Goal: Task Accomplishment & Management: Use online tool/utility

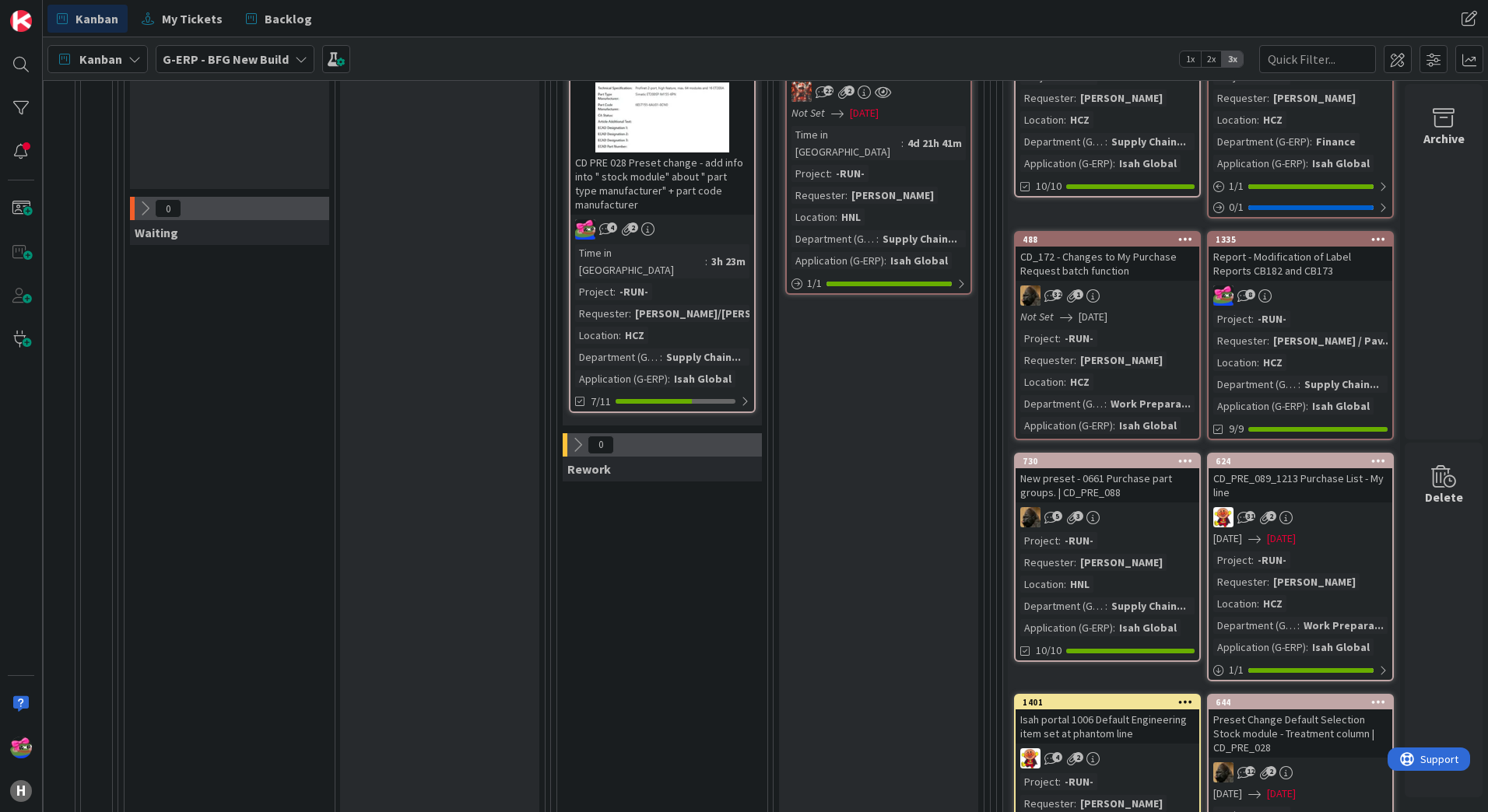
scroll to position [311, 803]
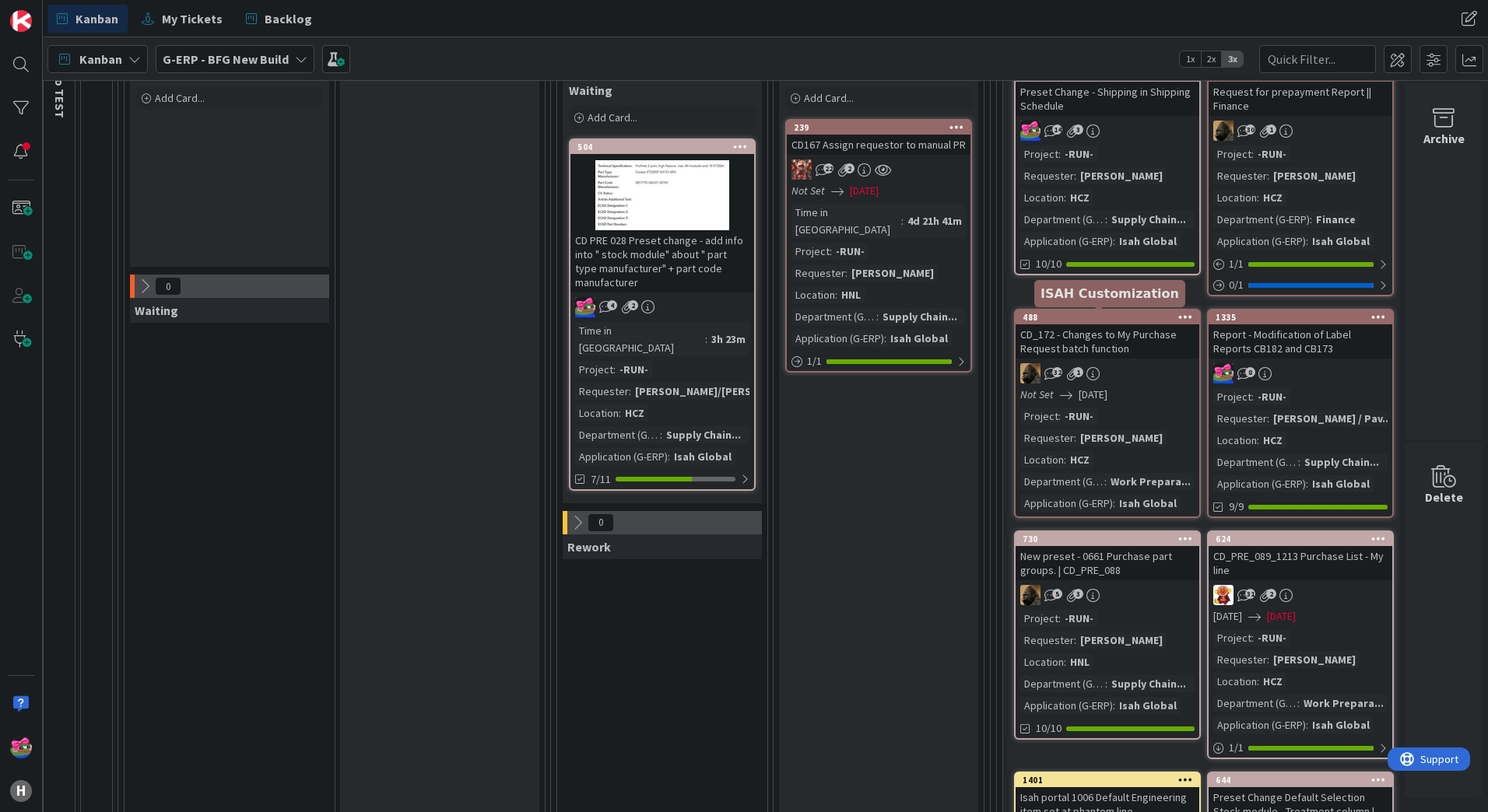
click at [1135, 318] on div "488" at bounding box center [1111, 316] width 177 height 11
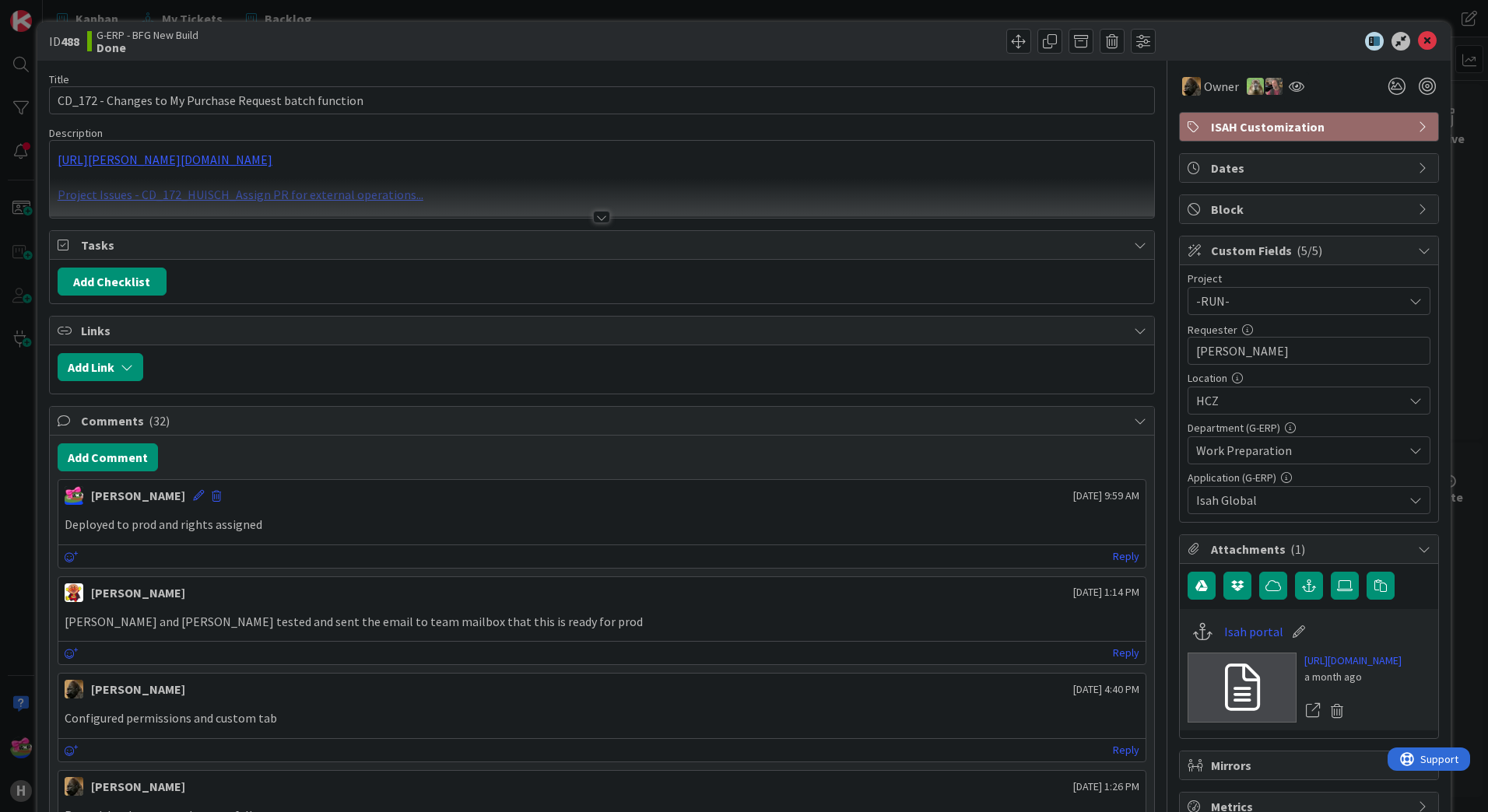
click at [596, 214] on div at bounding box center [601, 217] width 17 height 12
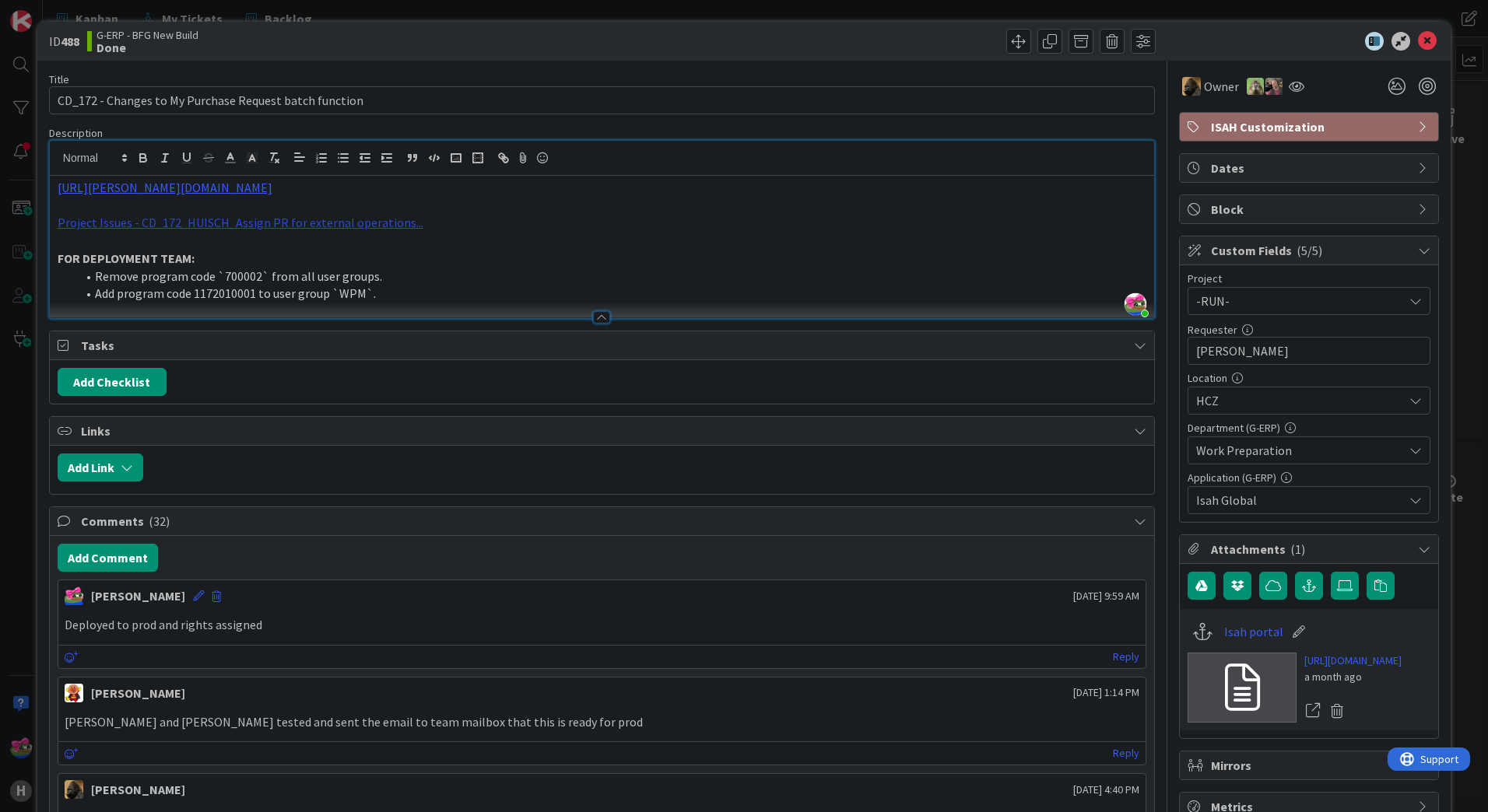
click at [313, 227] on link "Project Issues - CD_172_HUISCH_Assign PR for external operations..." at bounding box center [240, 222] width 366 height 16
click at [238, 244] on link "https://isahbv.sharepoint.com/sites/customerportals/97767/ProjectIssues/DispFor…" at bounding box center [195, 253] width 106 height 20
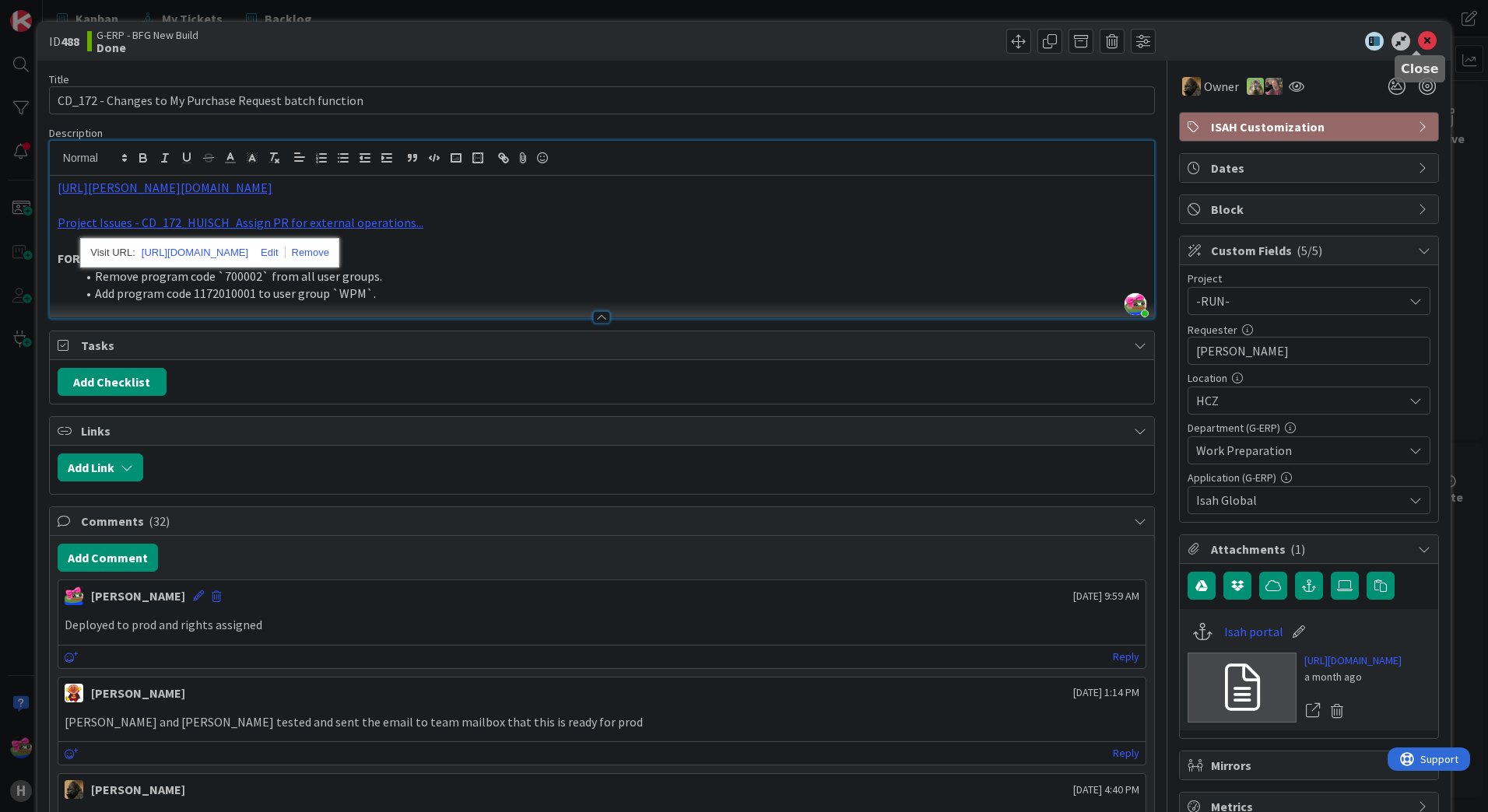
click at [1418, 47] on icon at bounding box center [1427, 41] width 19 height 19
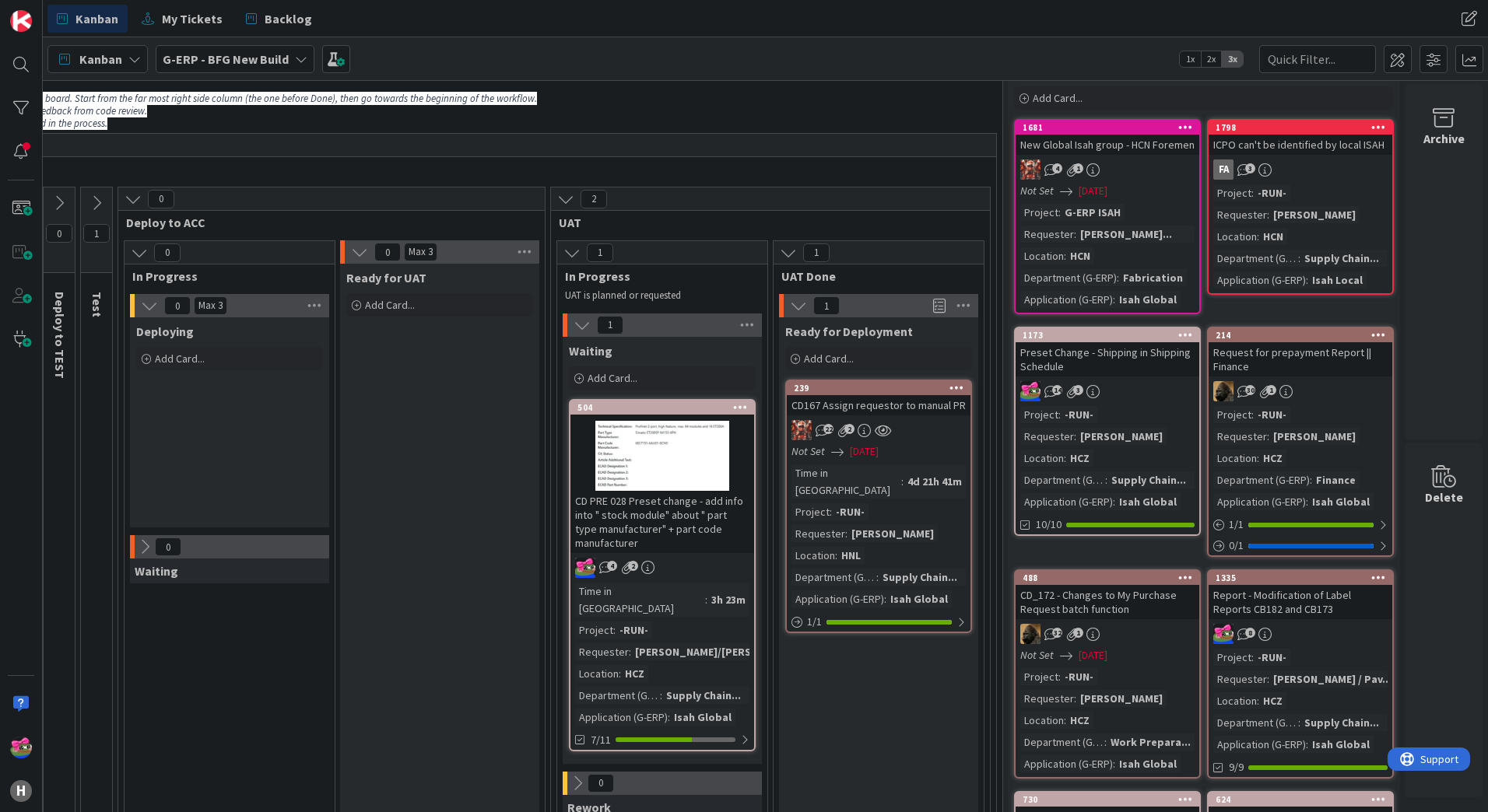
scroll to position [78, 803]
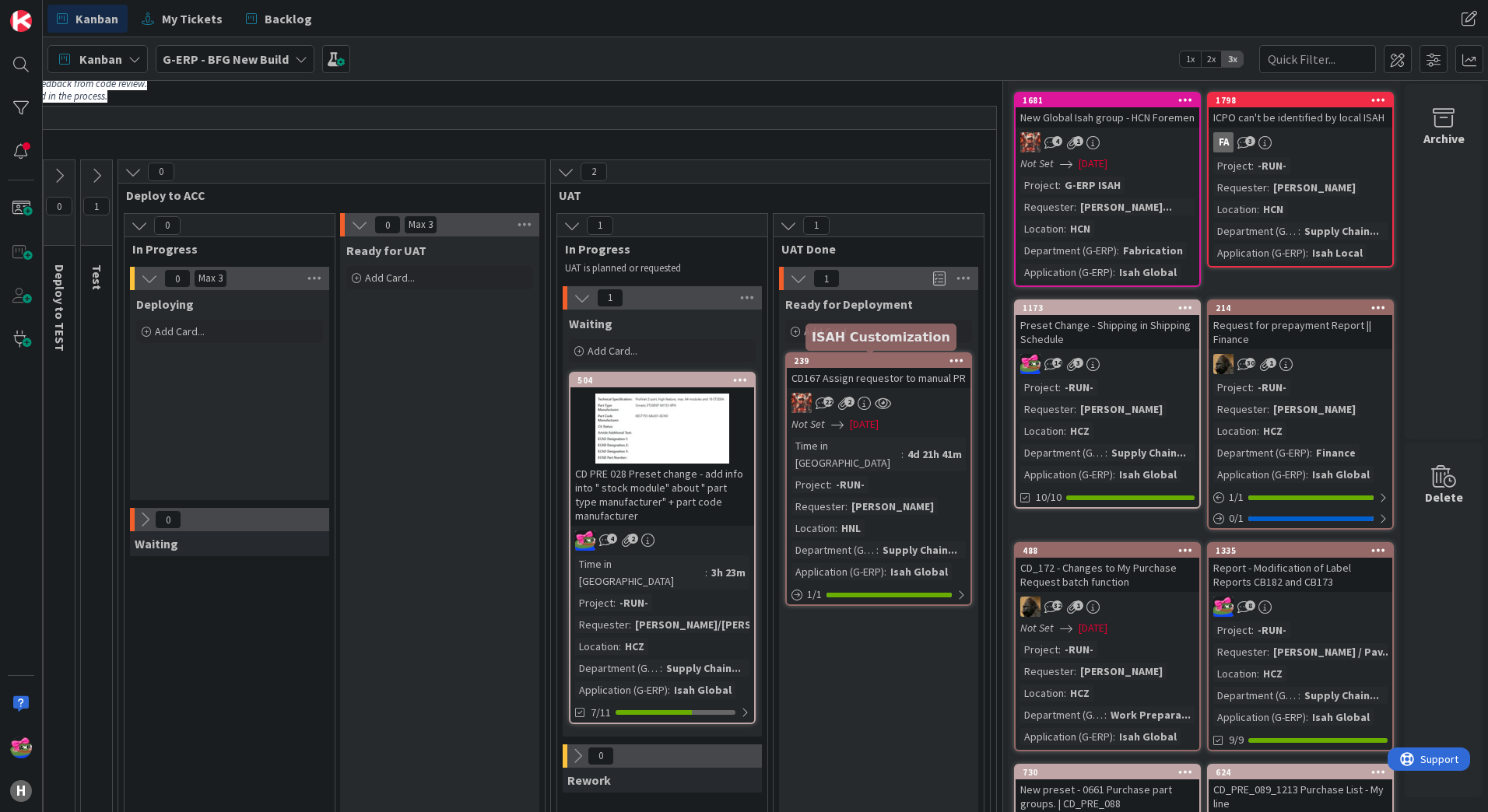
click at [813, 359] on div "239" at bounding box center [882, 361] width 177 height 11
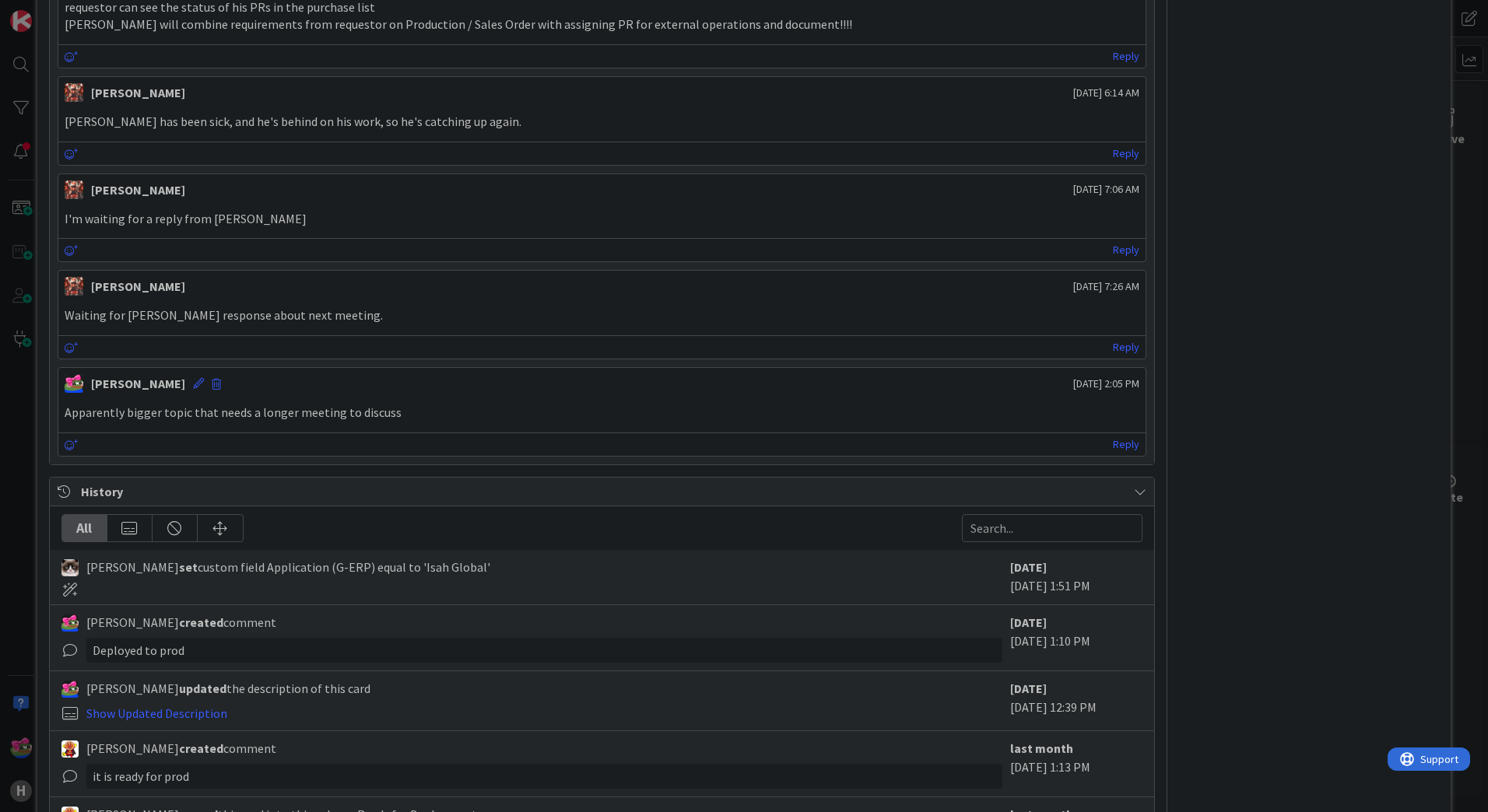
scroll to position [2624, 0]
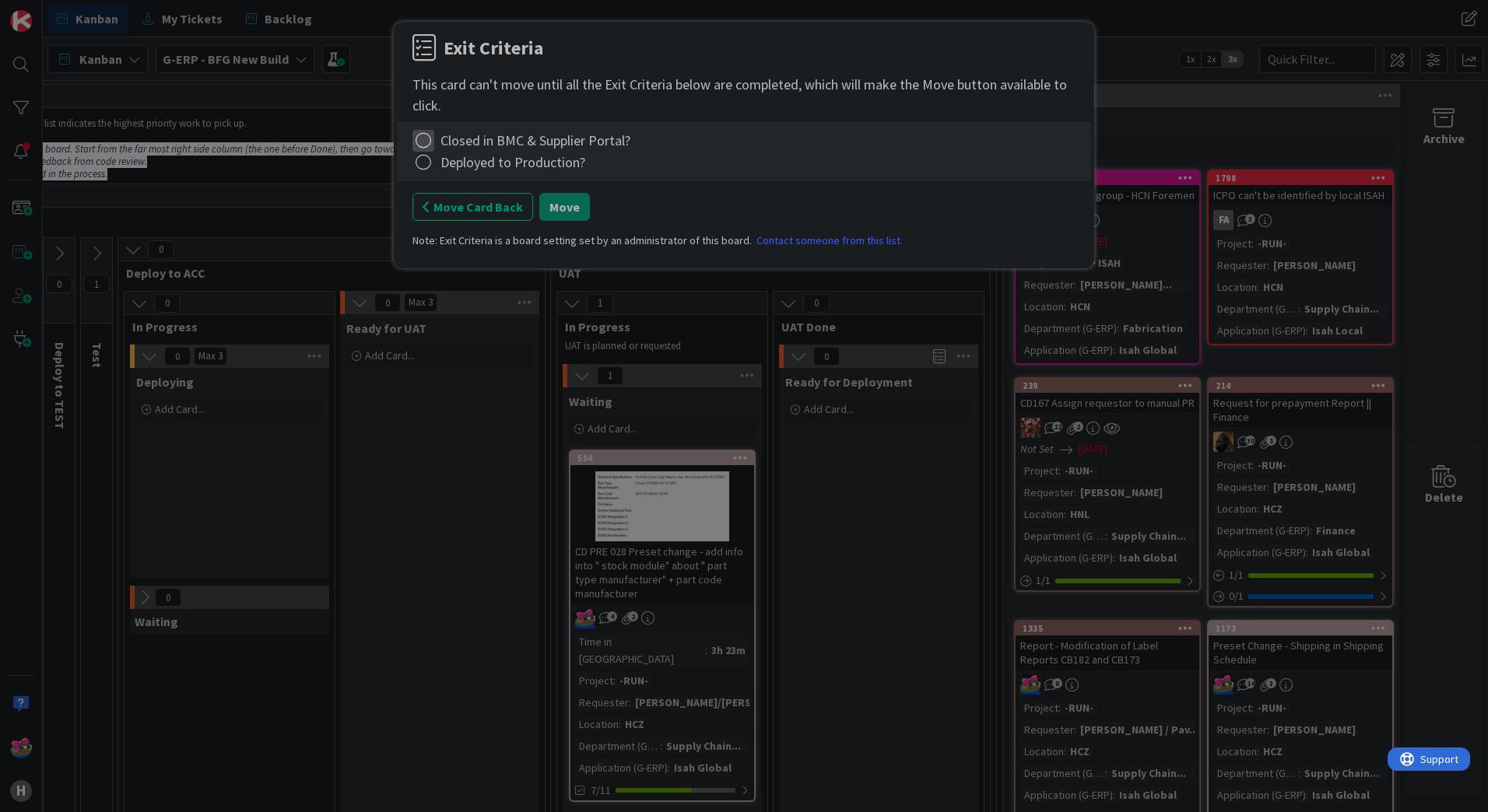
click at [426, 137] on icon at bounding box center [423, 141] width 22 height 22
click at [503, 176] on link "Complete" at bounding box center [510, 173] width 195 height 23
click at [450, 168] on div "Deployed to Production?" at bounding box center [512, 162] width 145 height 21
click at [416, 156] on icon at bounding box center [423, 162] width 22 height 22
click at [487, 194] on link "Complete" at bounding box center [510, 195] width 195 height 23
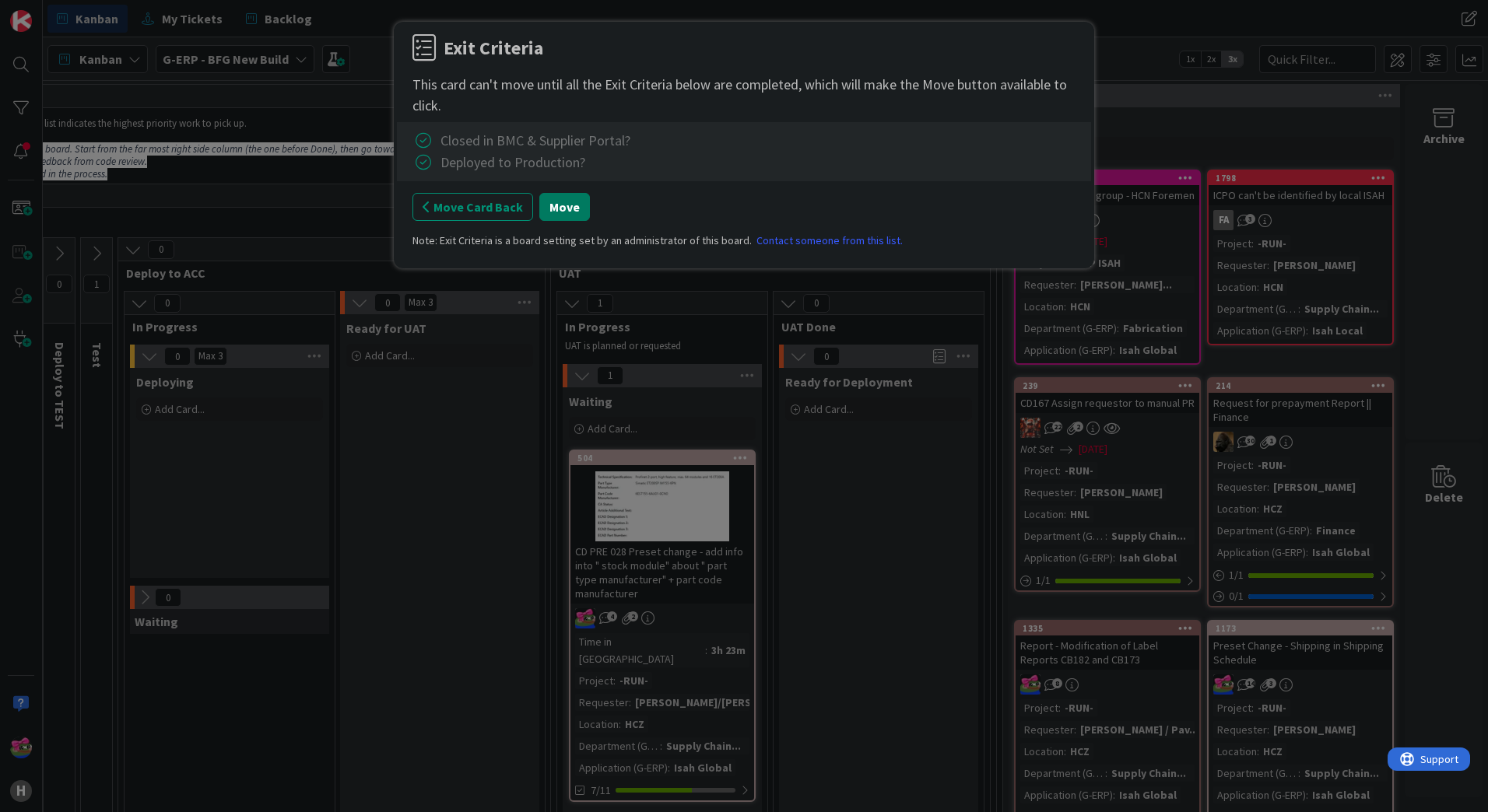
click at [560, 204] on button "Move" at bounding box center [564, 207] width 51 height 28
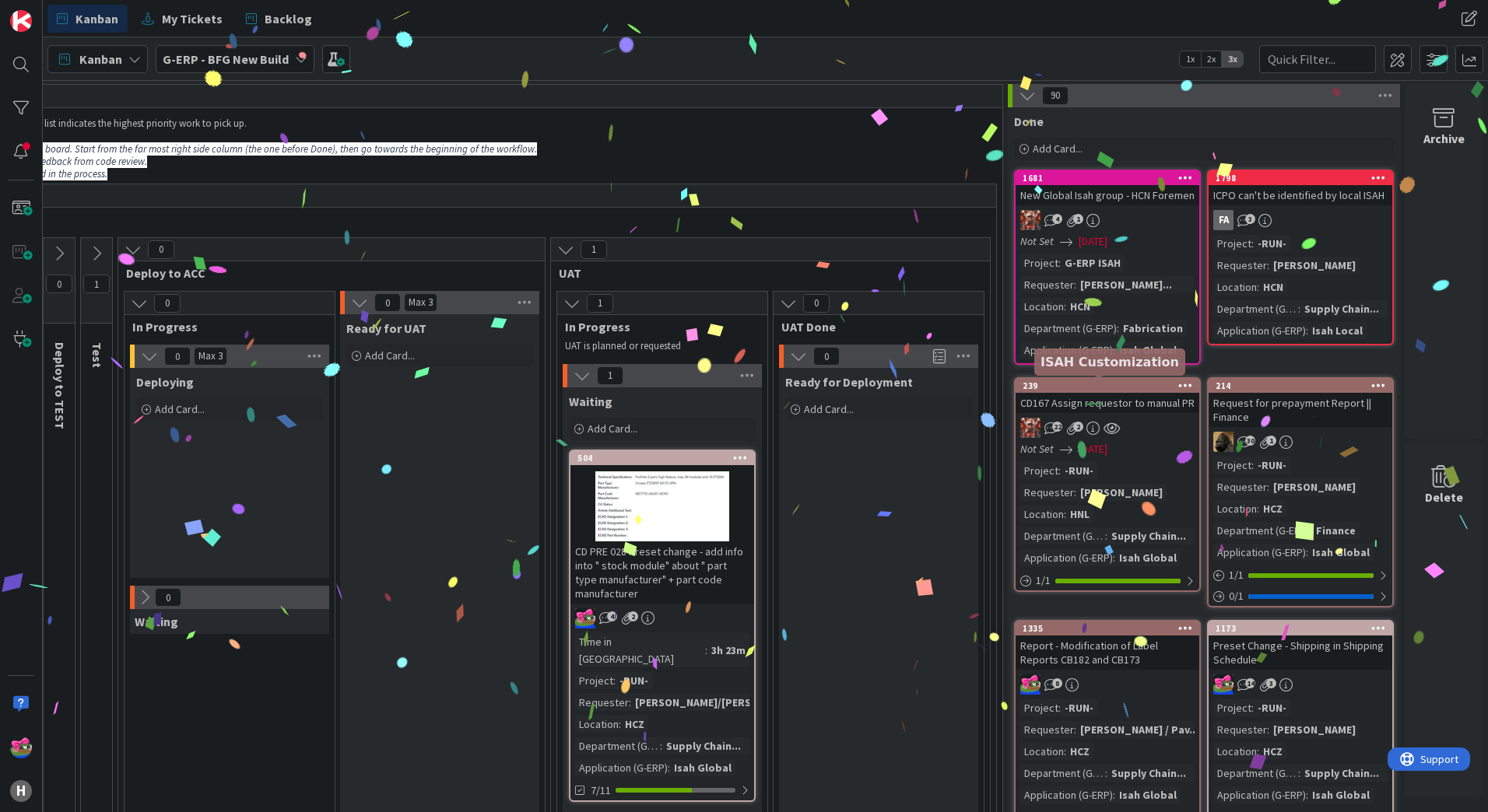
click at [1102, 383] on div "239" at bounding box center [1111, 385] width 177 height 11
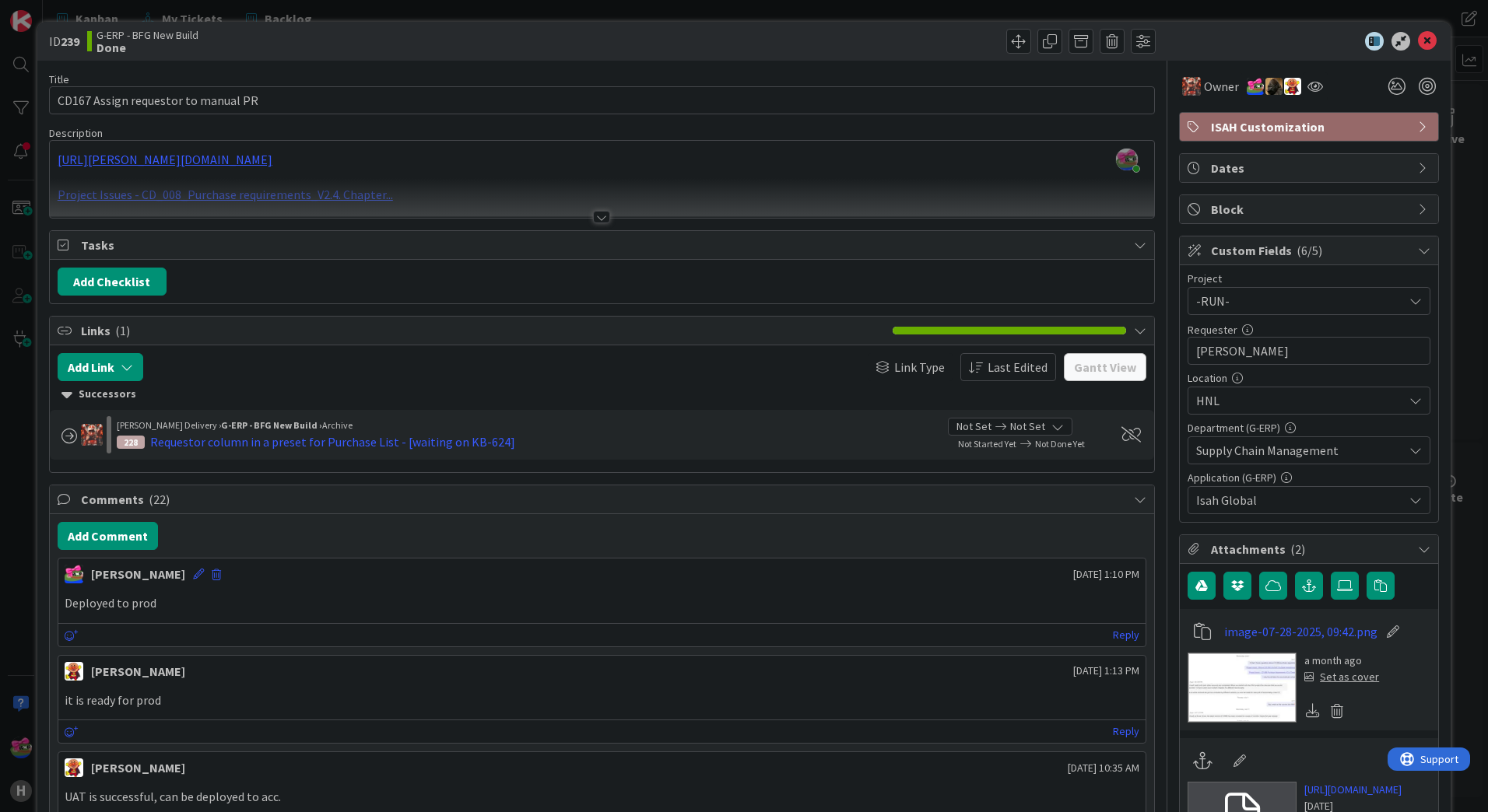
click at [595, 215] on div at bounding box center [601, 217] width 17 height 12
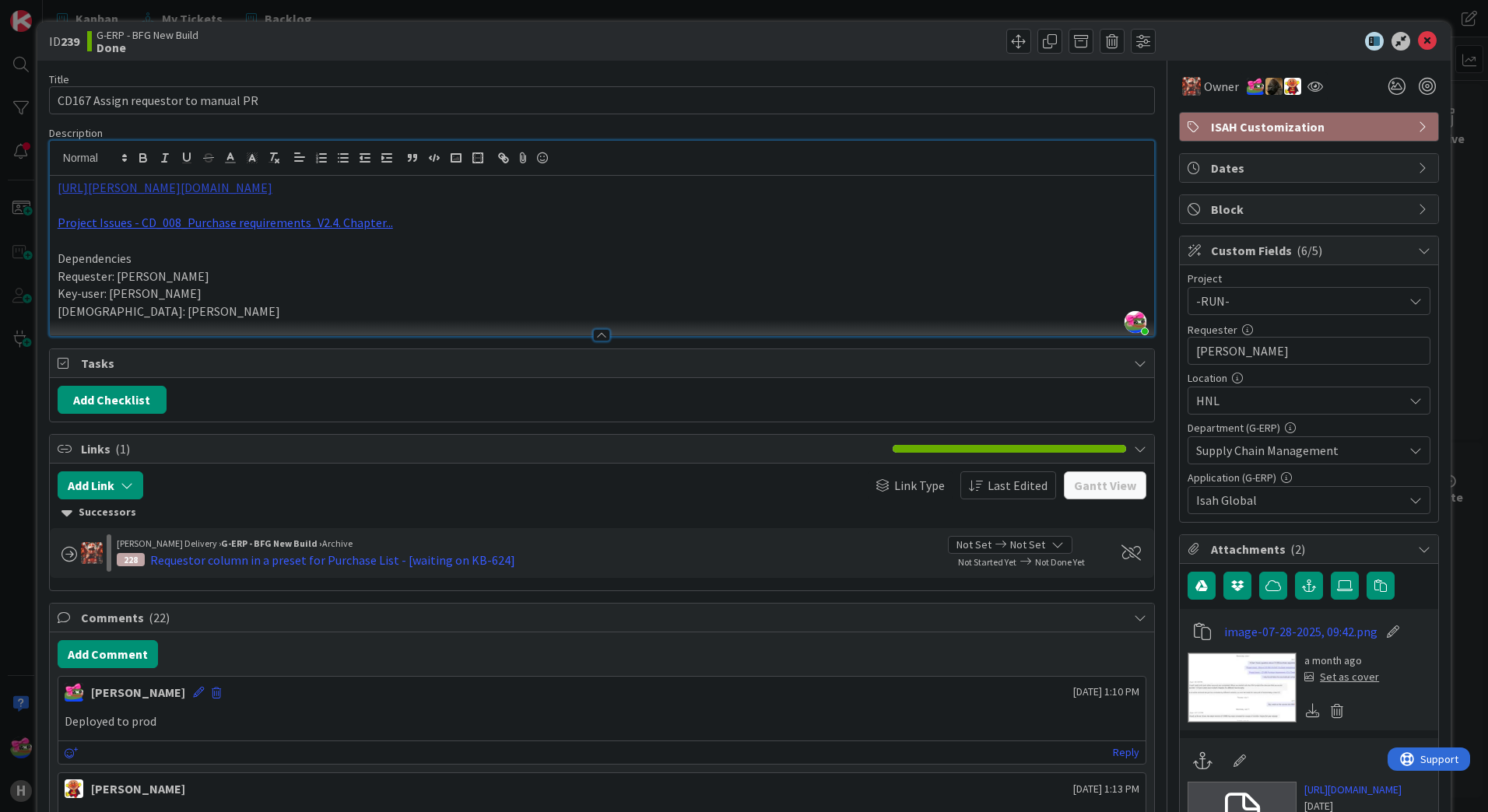
click at [272, 185] on link "https://huisman-smartit.onbmc.com/smartit/app/#/incident/AGGFJESXD02ACASOSRJMSO…" at bounding box center [164, 187] width 215 height 16
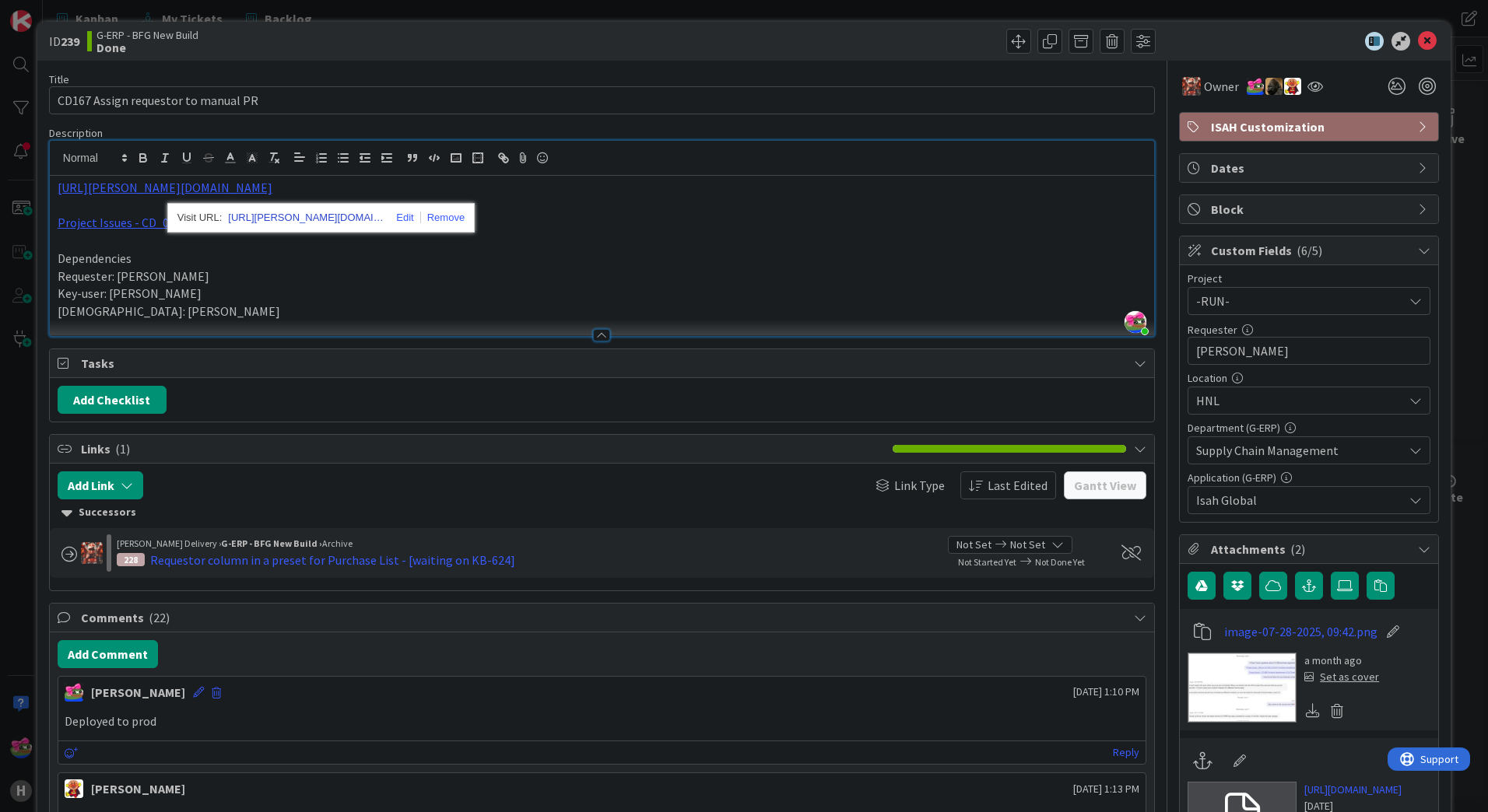
click at [344, 214] on link "https://huisman-smartit.onbmc.com/smartit/app#/incident/AGGFJESXD02ACASOSRJMSOS…" at bounding box center [306, 218] width 155 height 20
click at [132, 227] on link "Project Issues - CD_008_Purchase requirements_V2.4. Chapter..." at bounding box center [225, 222] width 335 height 16
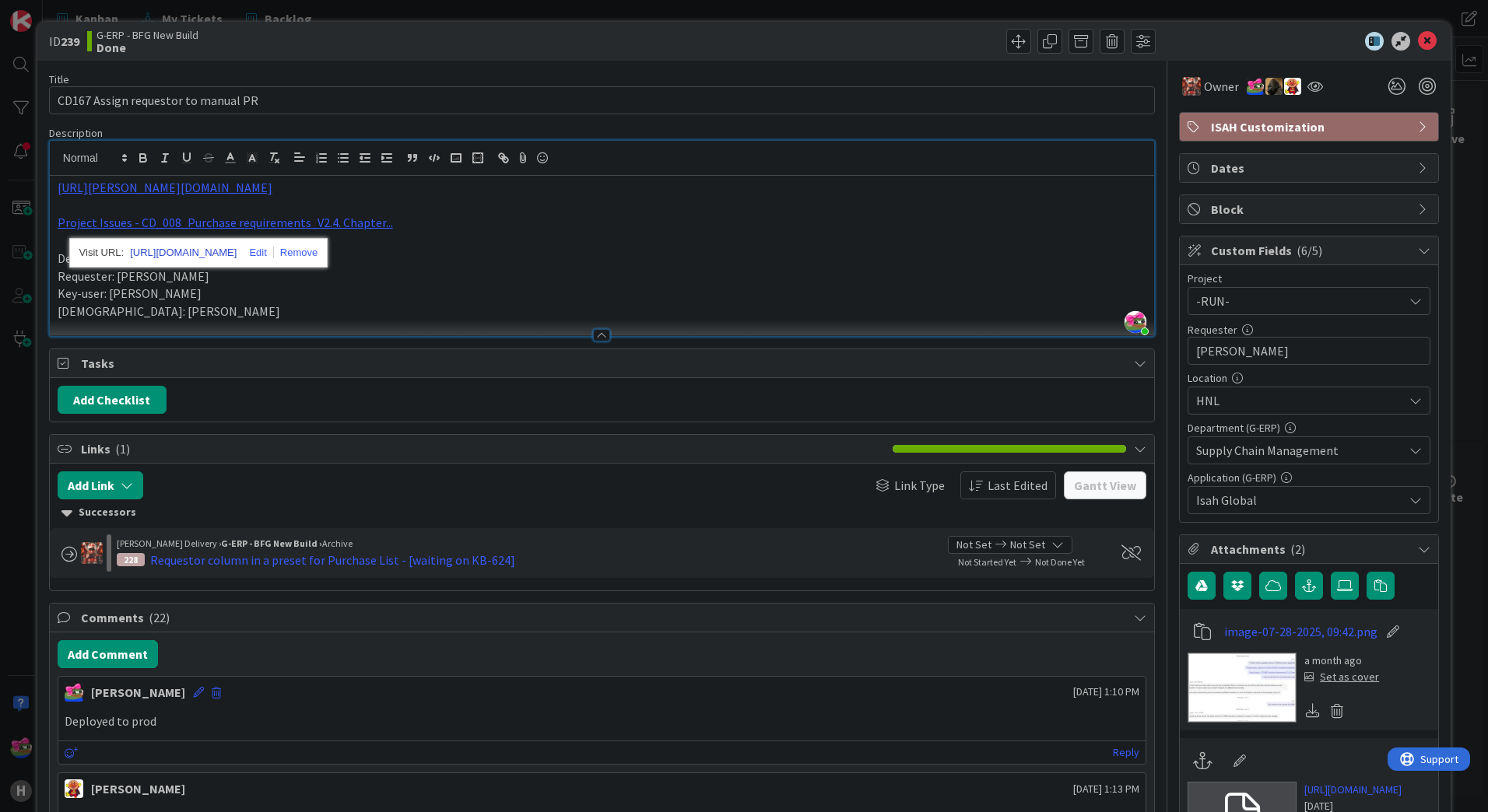
click at [183, 255] on link "https://isahbv.sharepoint.com/sites/customerportals/97767/ProjectIssues/DispFor…" at bounding box center [183, 253] width 106 height 20
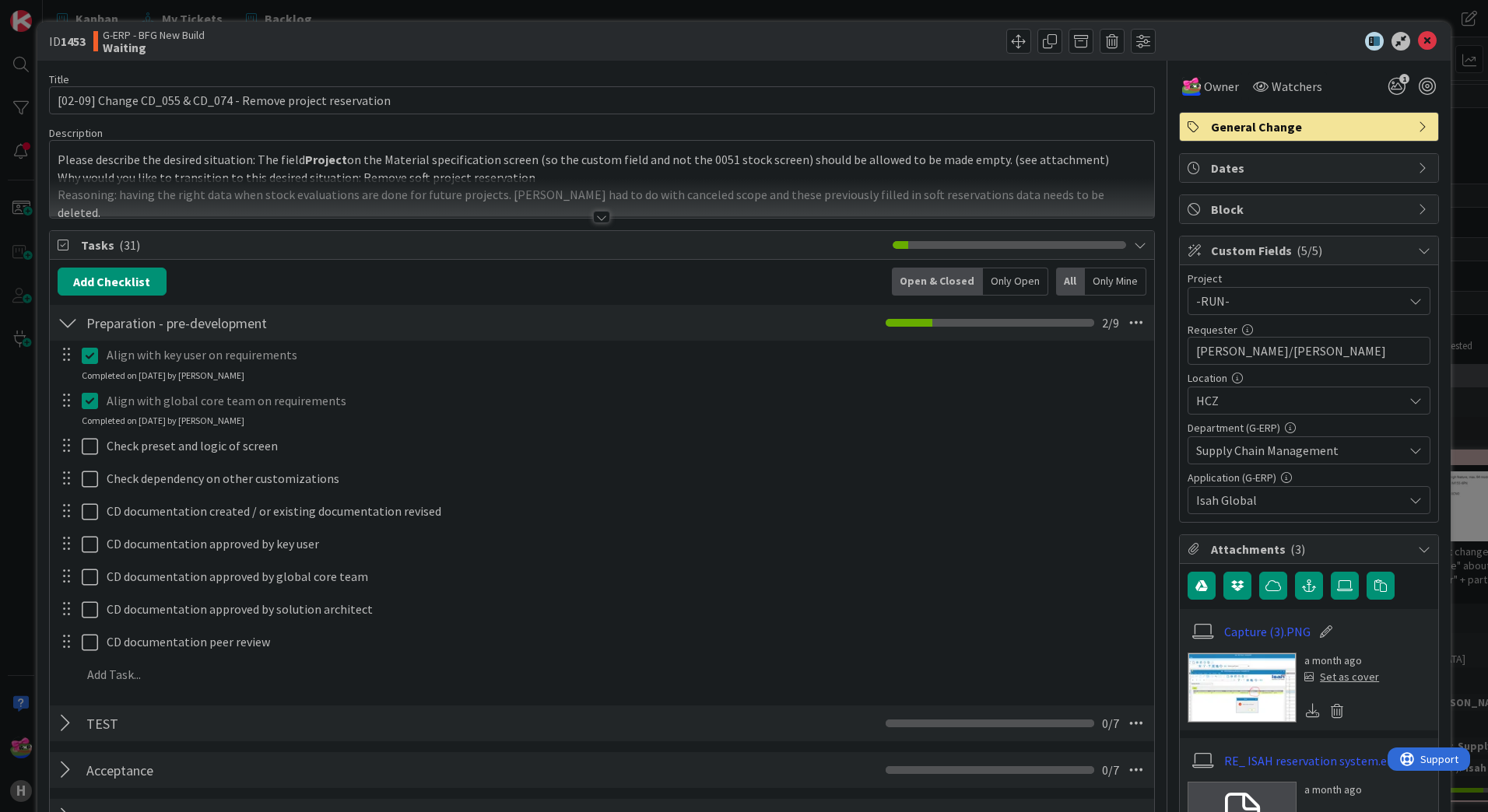
click at [74, 328] on div at bounding box center [67, 323] width 20 height 28
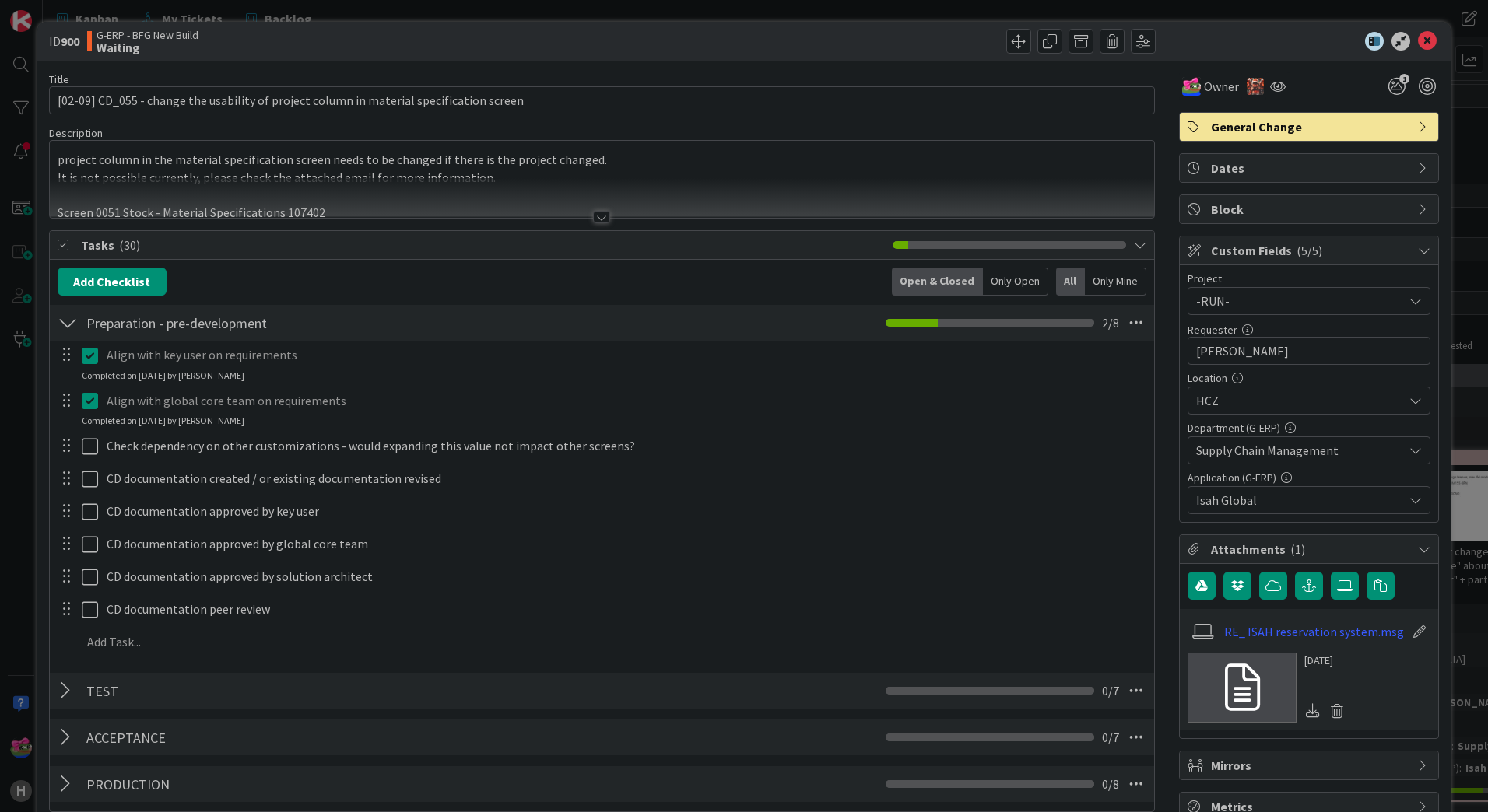
click at [66, 325] on div at bounding box center [67, 323] width 20 height 28
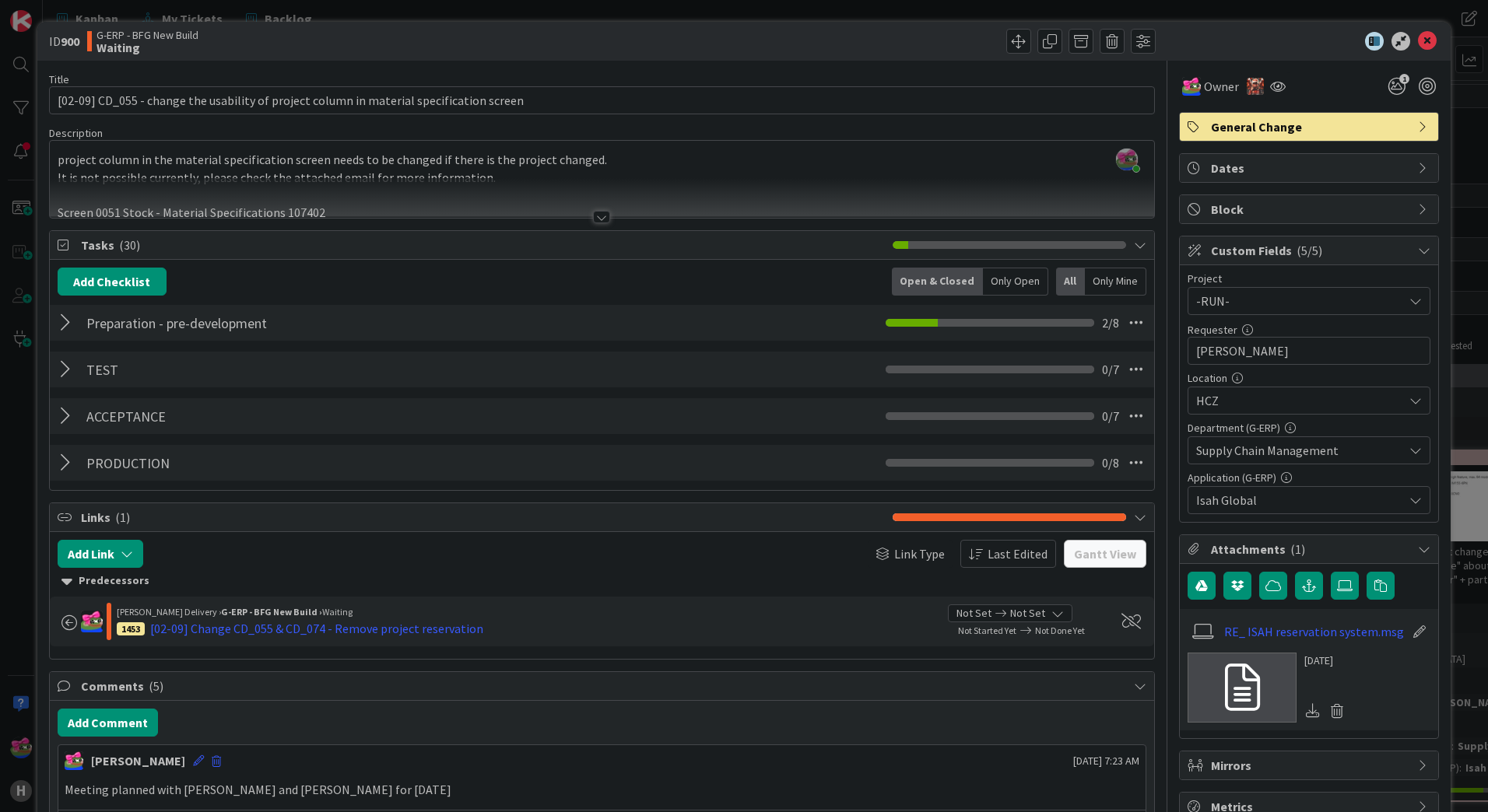
click at [1423, 47] on icon at bounding box center [1427, 41] width 19 height 19
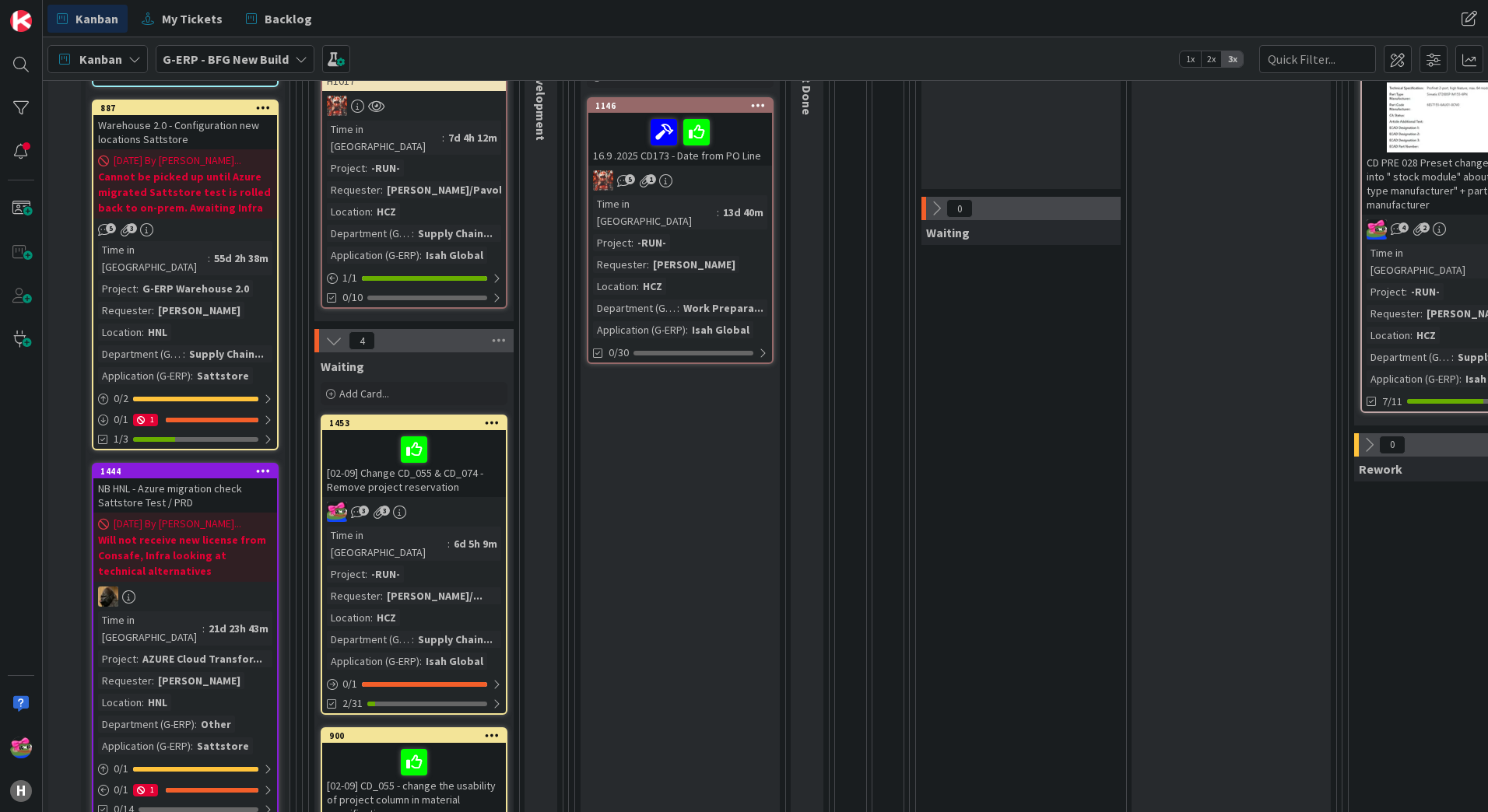
scroll to position [545, 0]
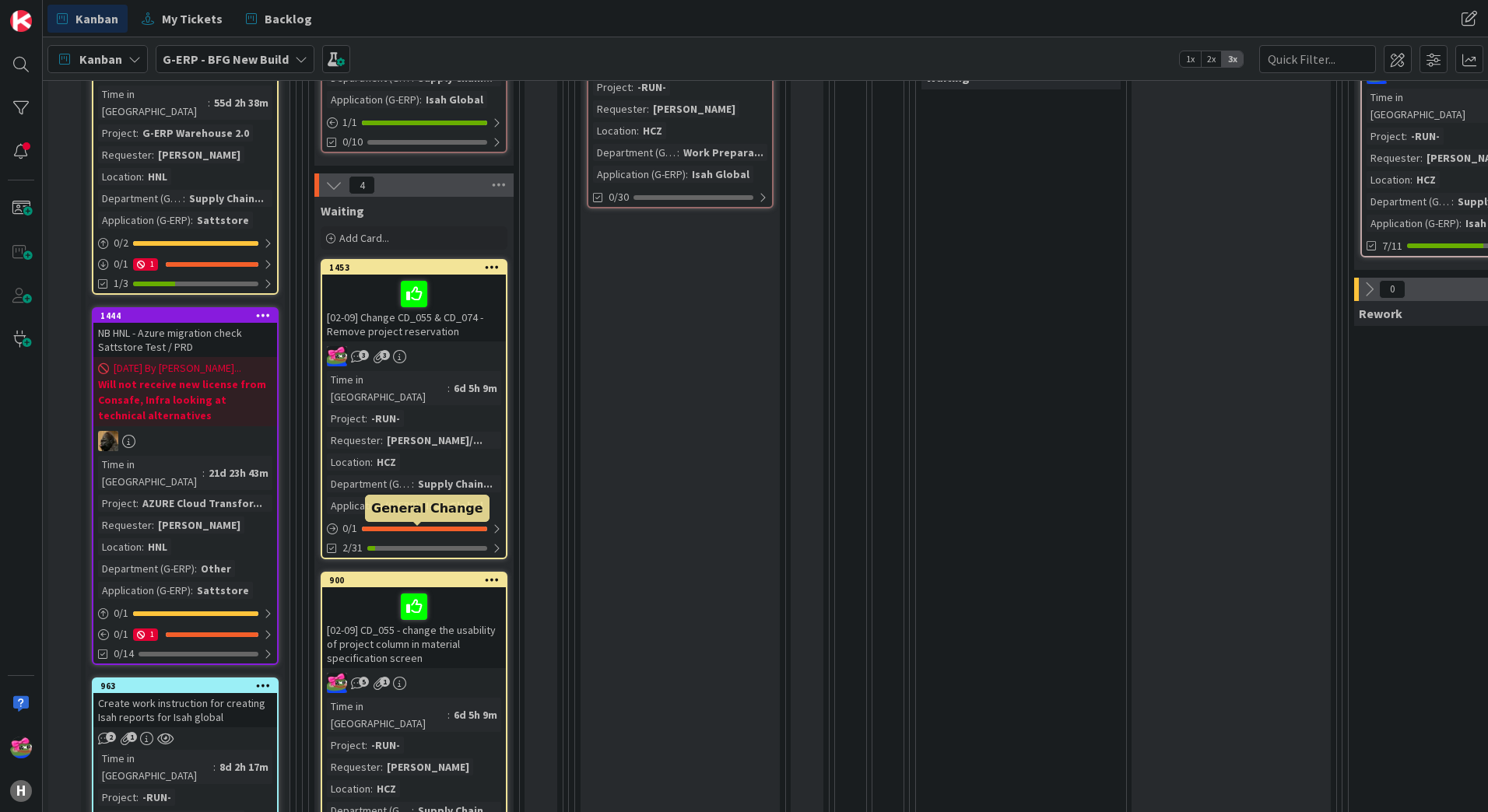
click at [413, 575] on div "900" at bounding box center [417, 580] width 177 height 11
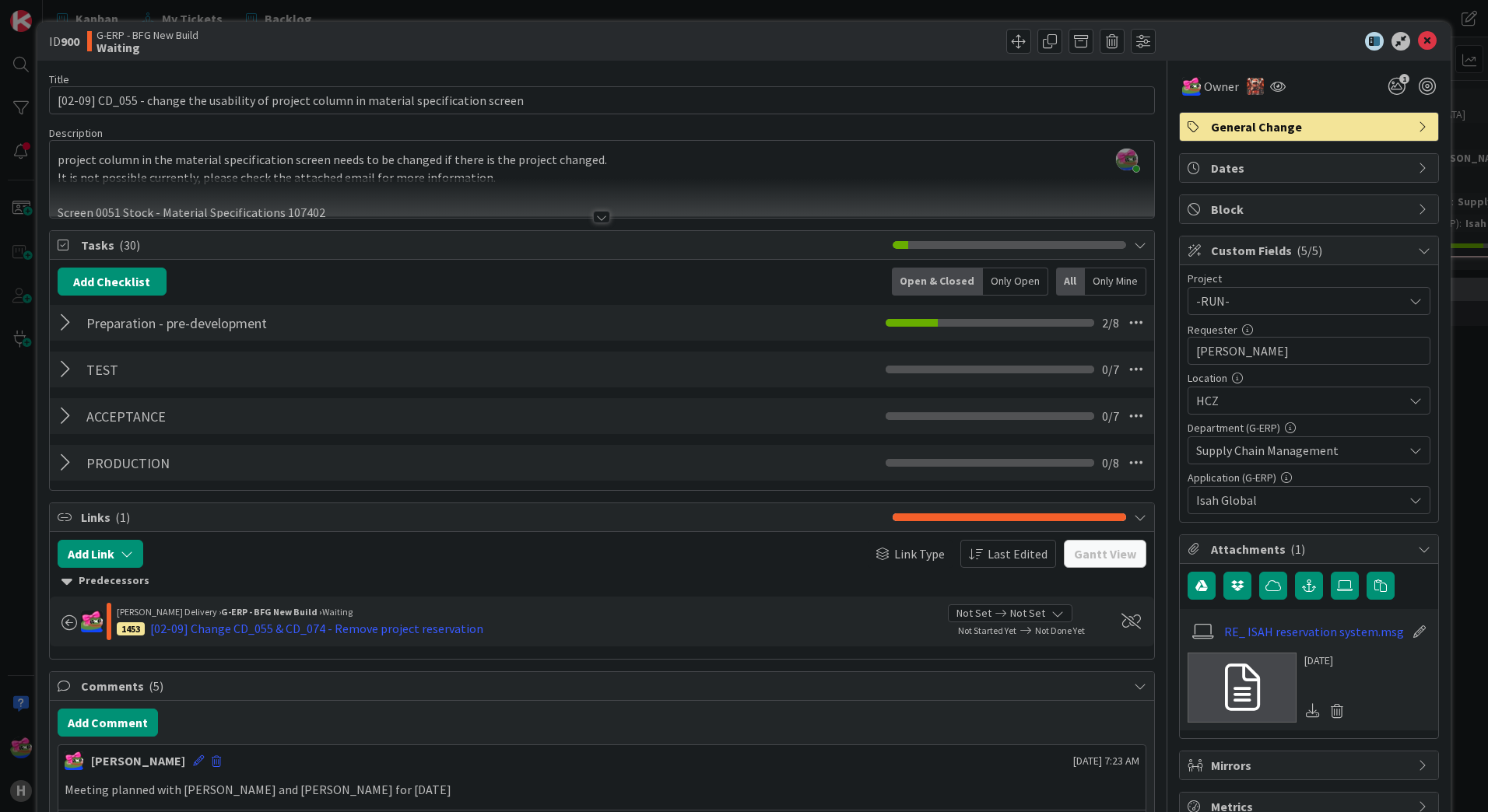
click at [598, 218] on div at bounding box center [601, 217] width 17 height 12
